Goal: Use online tool/utility: Utilize a website feature to perform a specific function

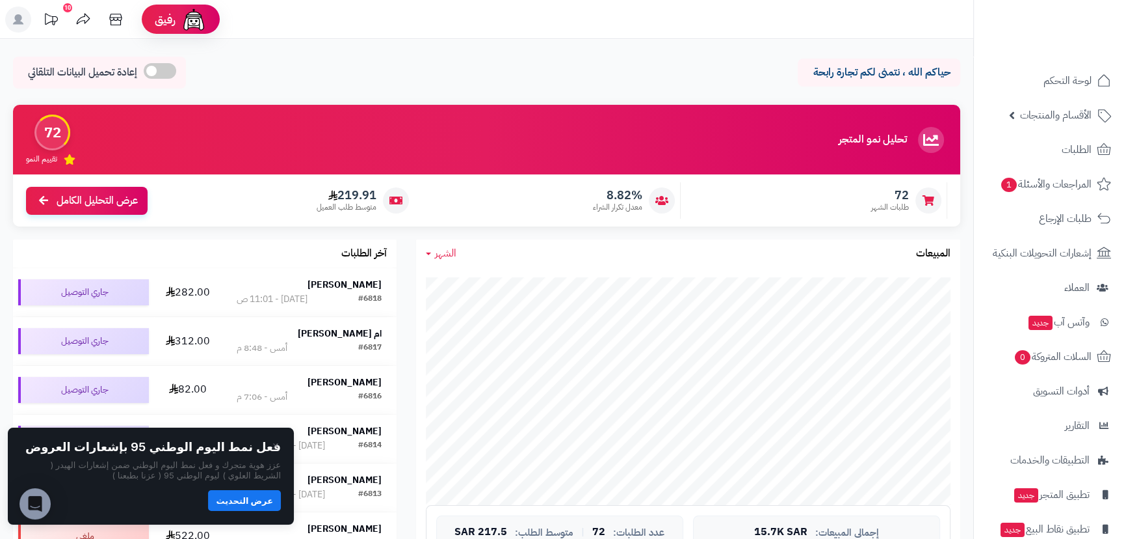
click at [254, 504] on button "عرض التحديث" at bounding box center [244, 500] width 73 height 21
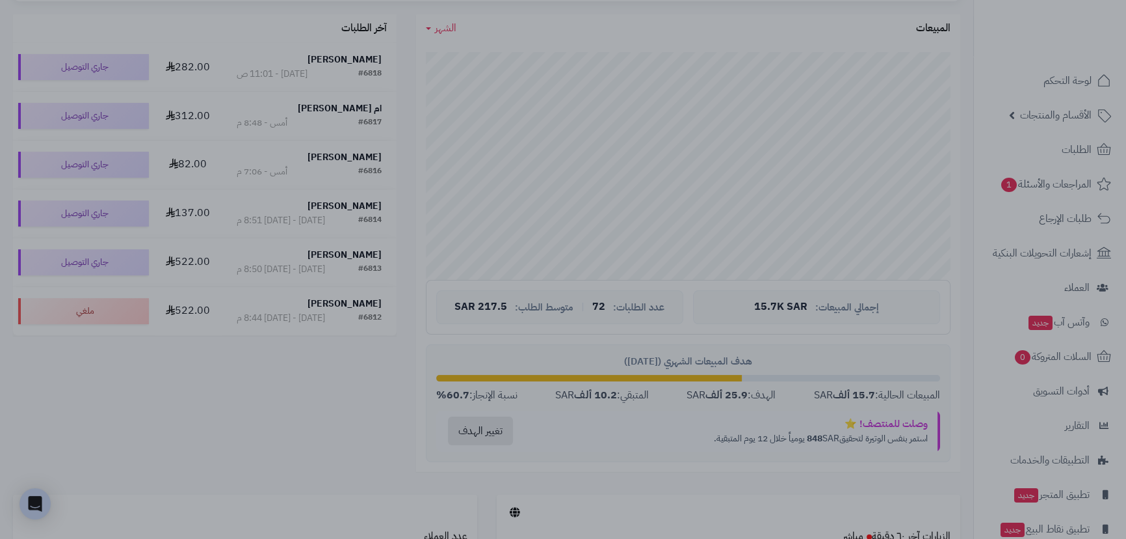
scroll to position [295, 0]
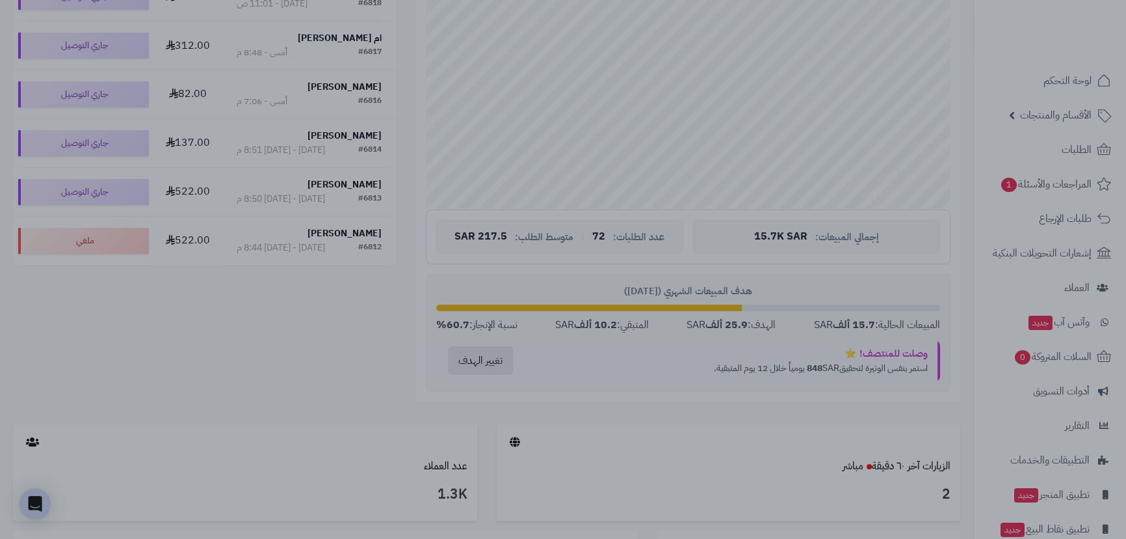
click at [629, 44] on div at bounding box center [563, 269] width 1126 height 539
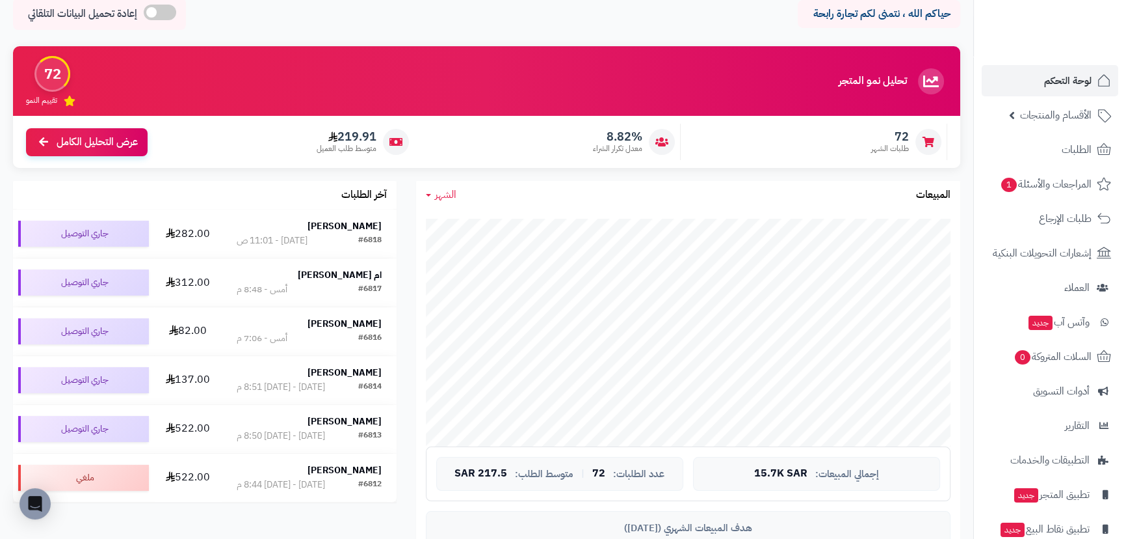
scroll to position [0, 0]
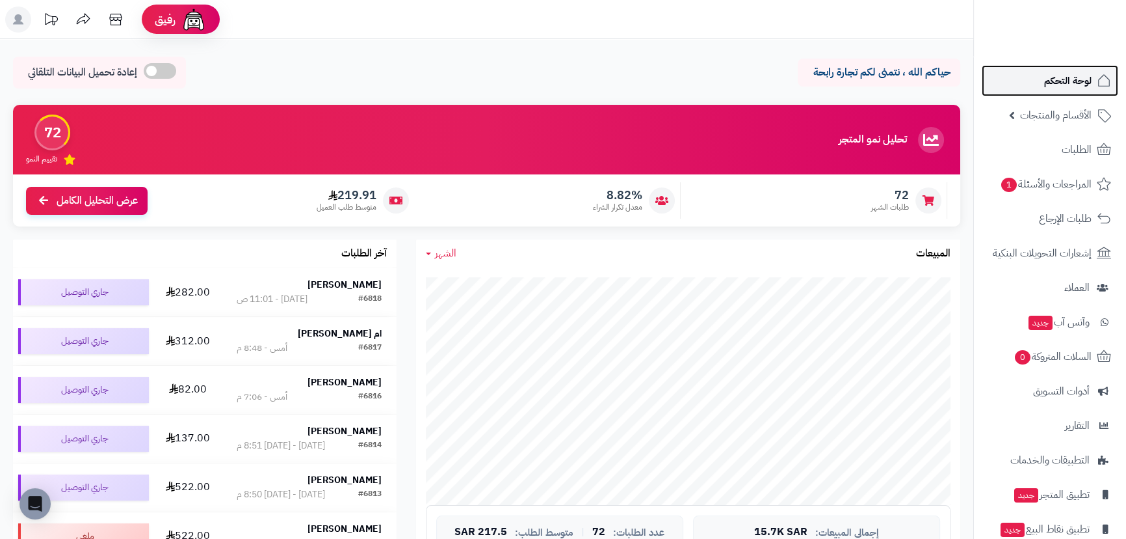
click at [1049, 75] on span "لوحة التحكم" at bounding box center [1067, 81] width 47 height 18
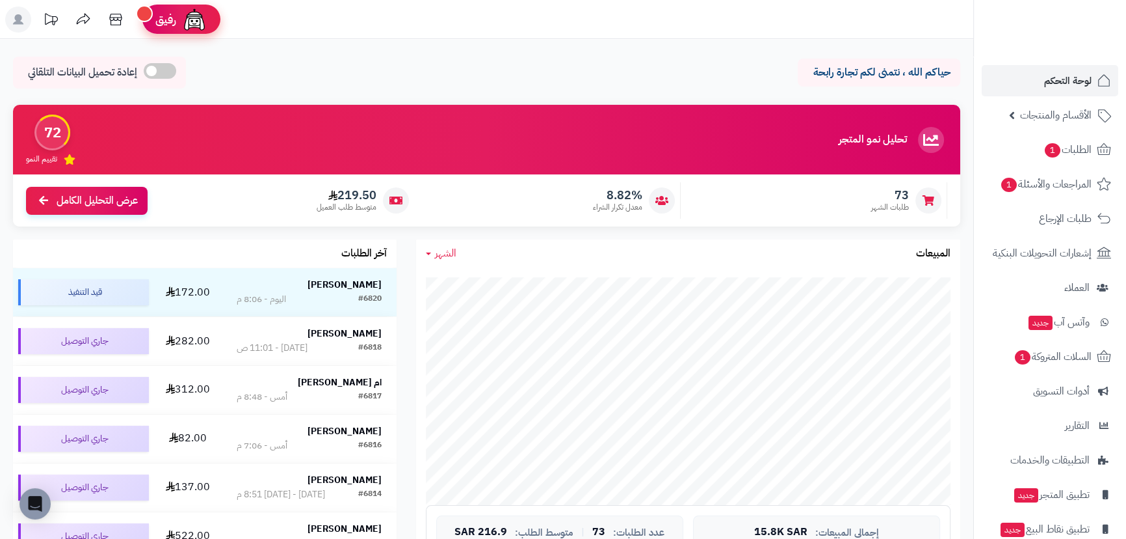
click at [176, 21] on span "رفيق" at bounding box center [165, 20] width 21 height 16
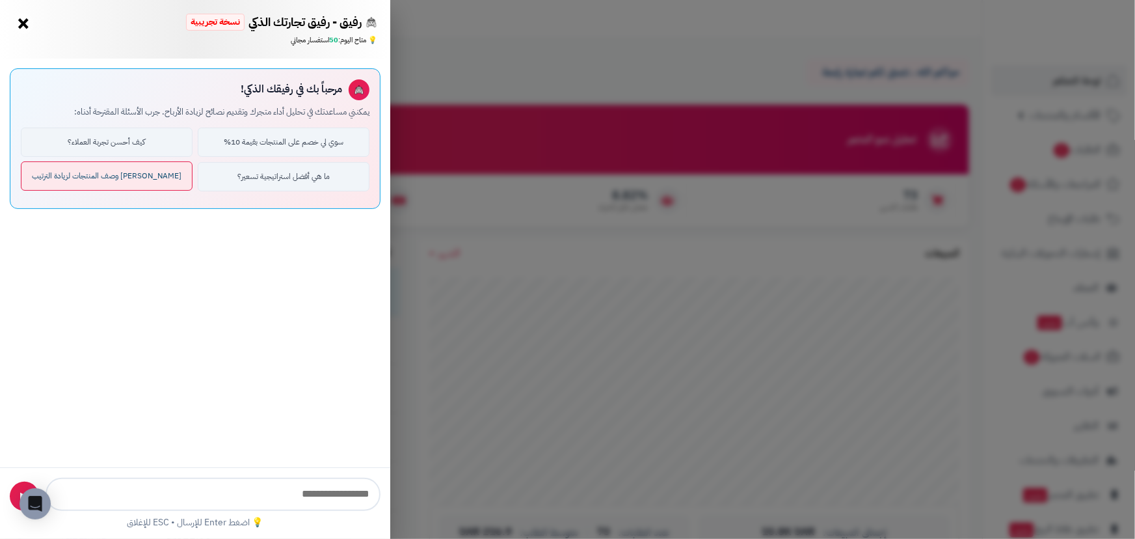
click at [145, 179] on button "حسن لي وصف المنتجات لزيادة الترتيب" at bounding box center [107, 175] width 172 height 29
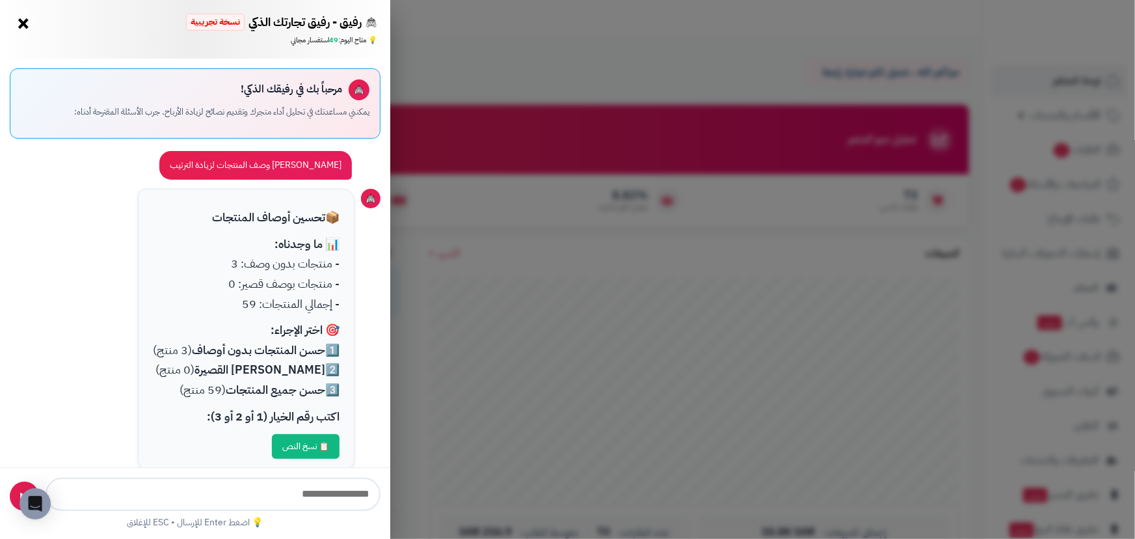
scroll to position [20, 0]
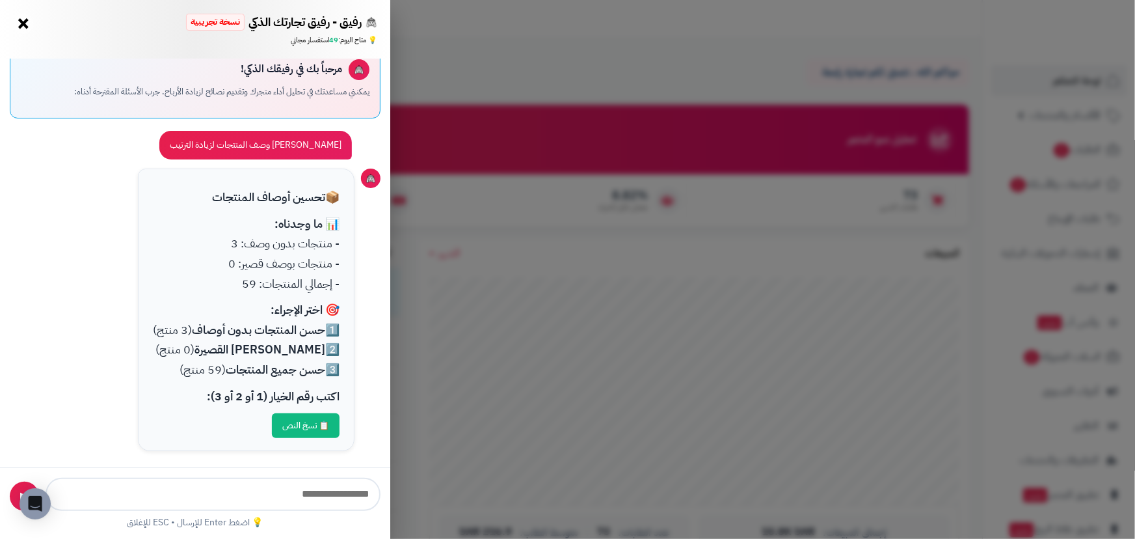
click at [311, 424] on button "📋 نسخ النص" at bounding box center [306, 425] width 68 height 25
